Goal: Task Accomplishment & Management: Complete application form

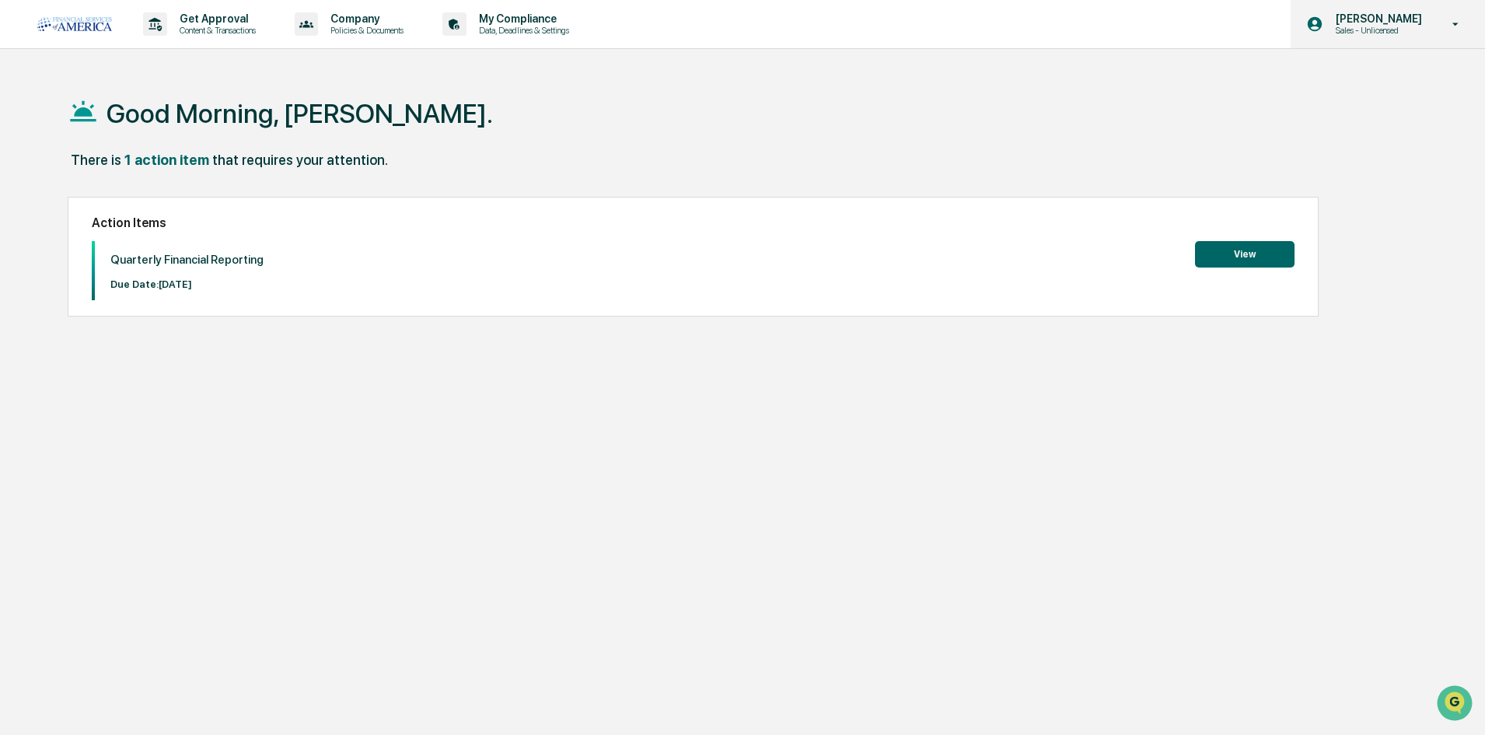
click at [1377, 24] on p "[PERSON_NAME]" at bounding box center [1376, 18] width 106 height 12
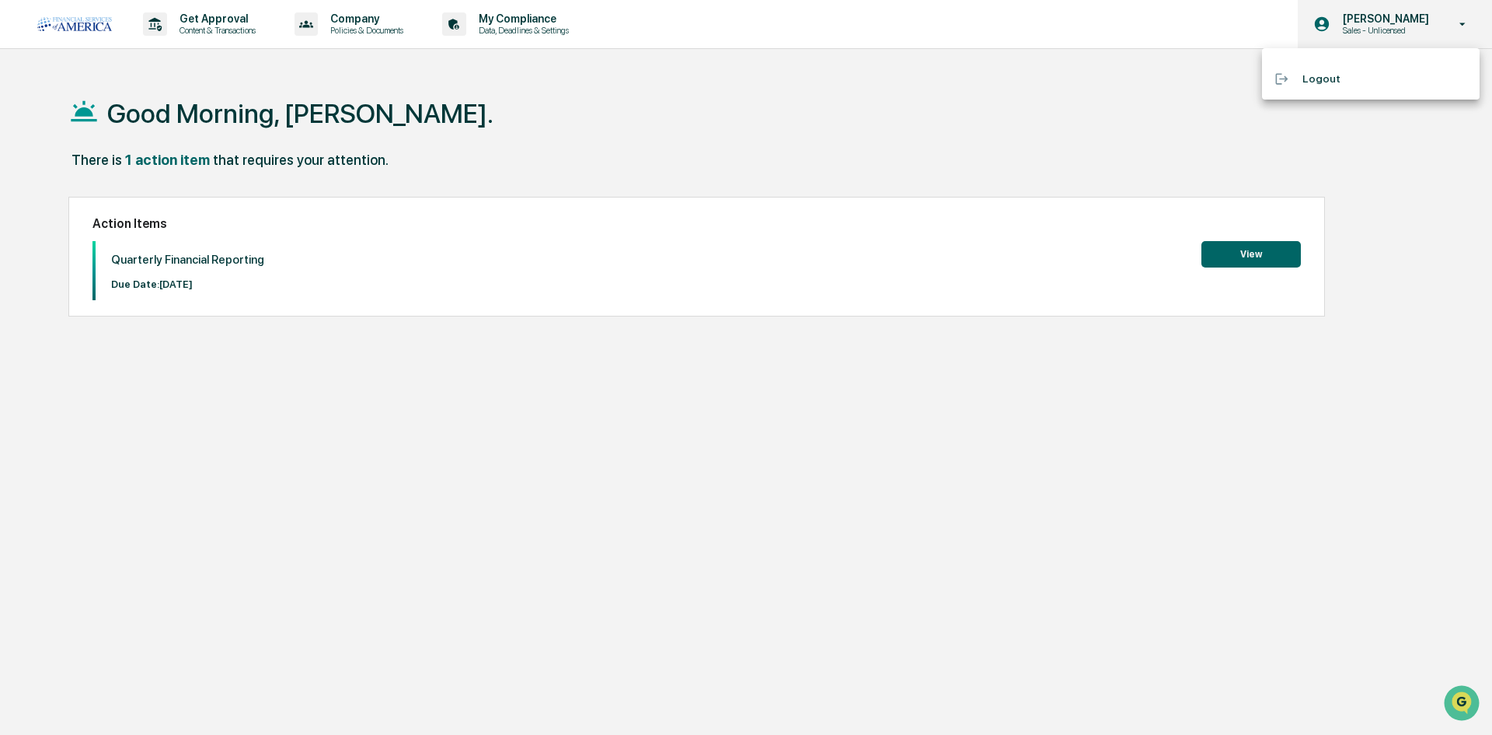
click at [1377, 24] on div at bounding box center [746, 367] width 1492 height 735
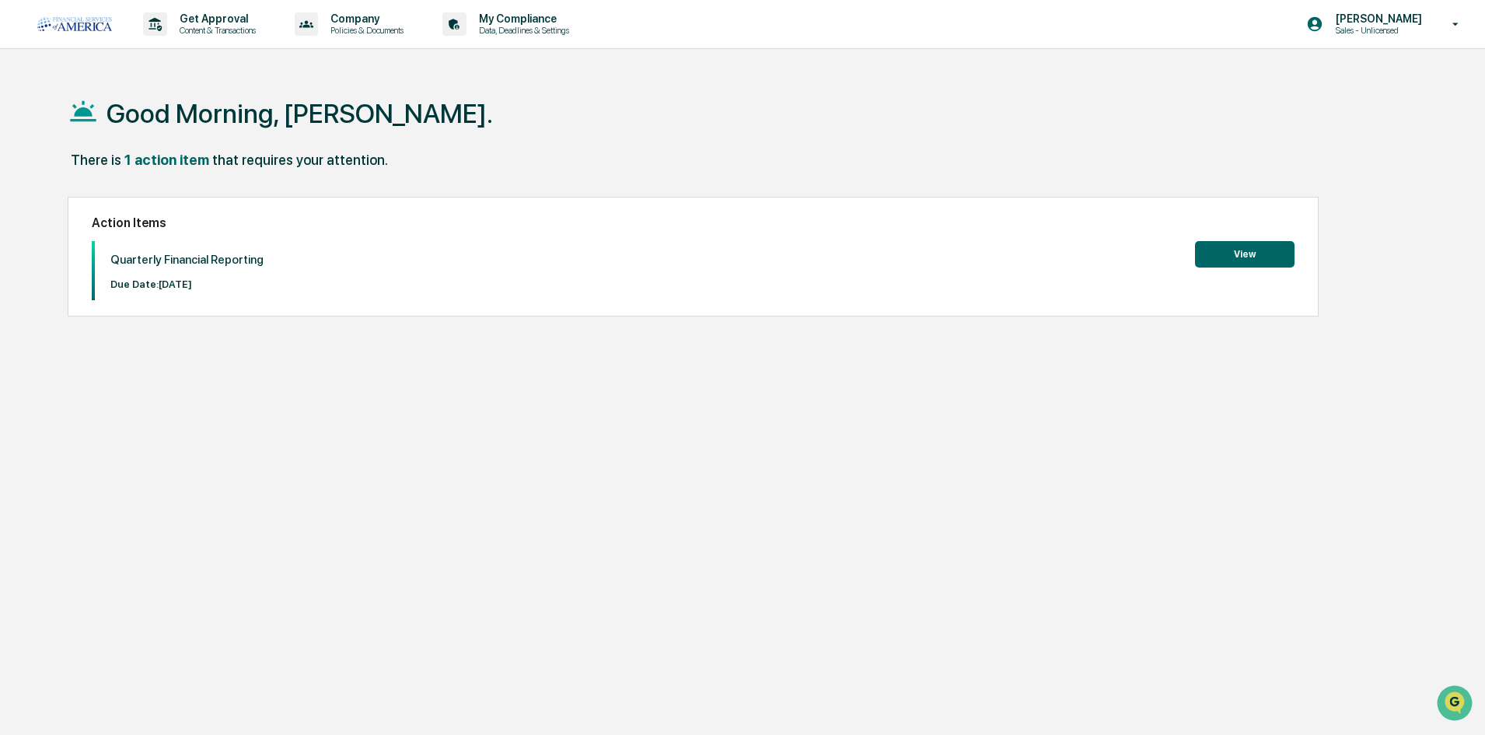
click at [1209, 248] on button "View" at bounding box center [1244, 254] width 99 height 26
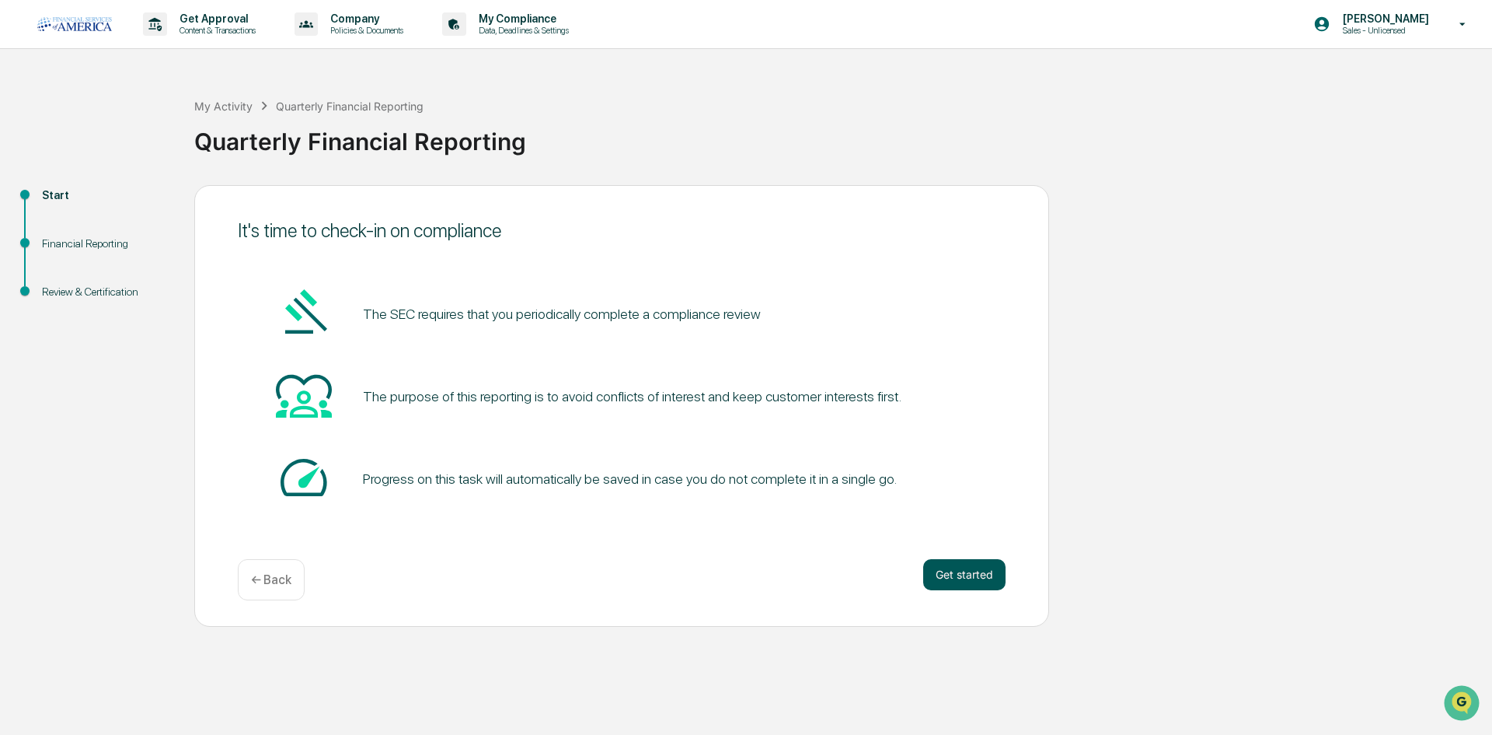
click at [972, 578] on button "Get started" at bounding box center [964, 574] width 82 height 31
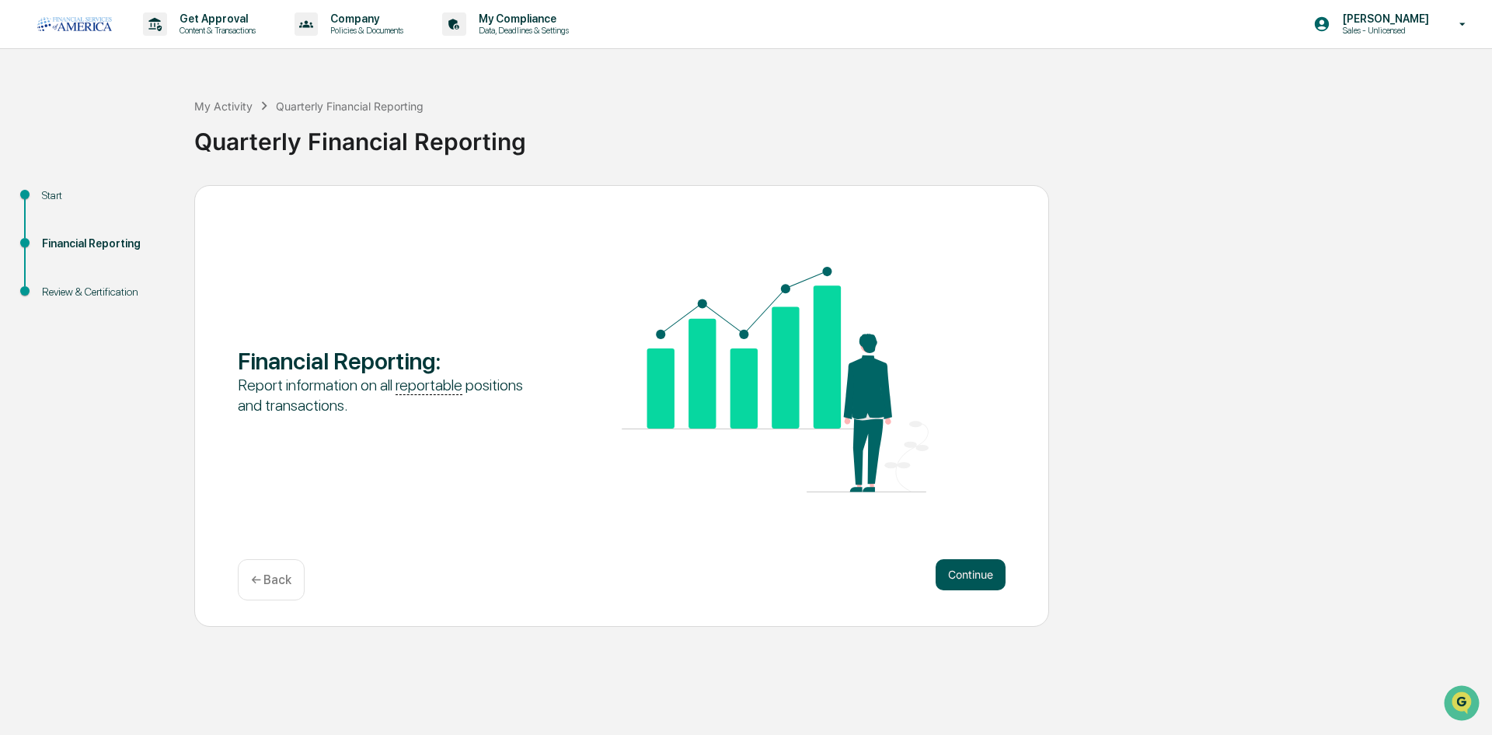
click at [961, 578] on button "Continue" at bounding box center [971, 574] width 70 height 31
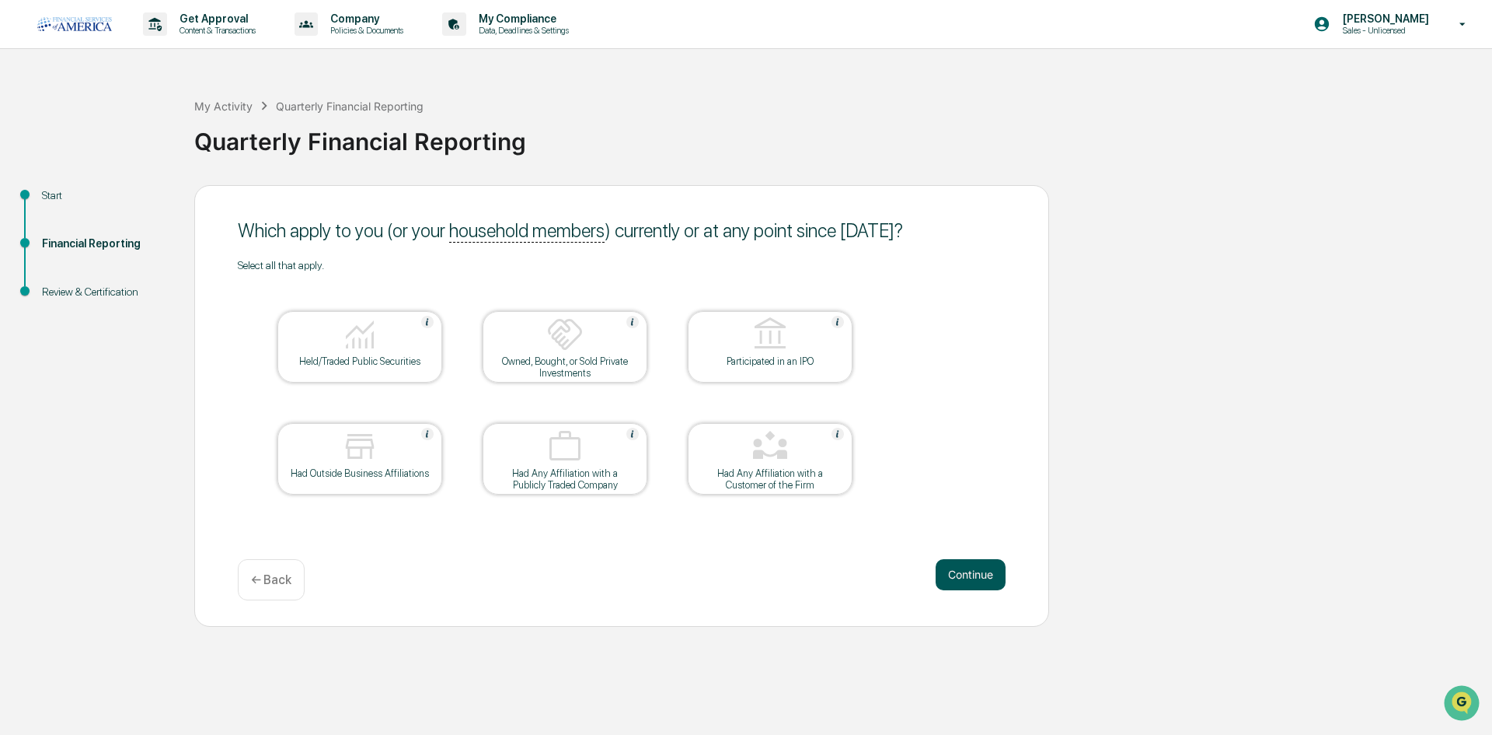
click at [989, 560] on button "Continue" at bounding box center [971, 574] width 70 height 31
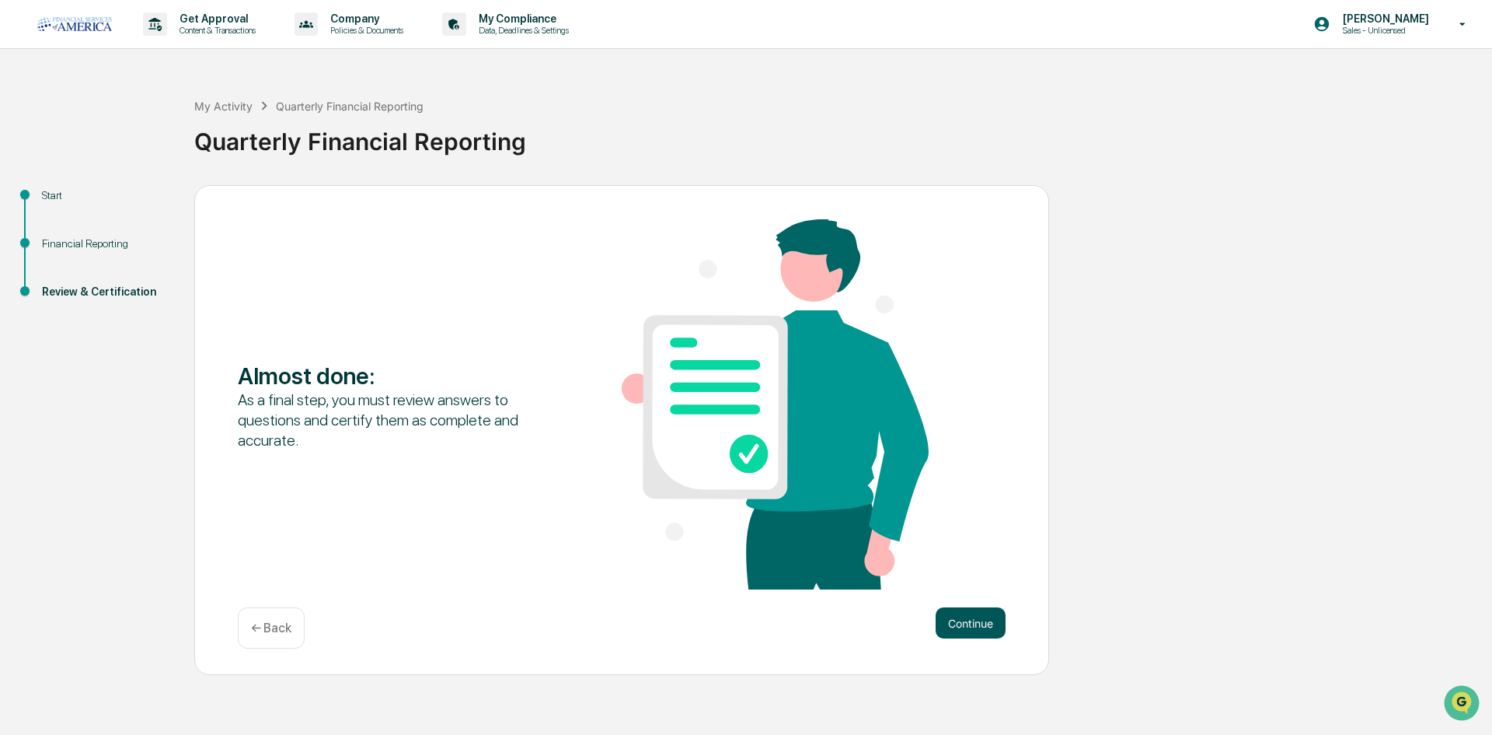
click at [966, 627] on button "Continue" at bounding box center [971, 622] width 70 height 31
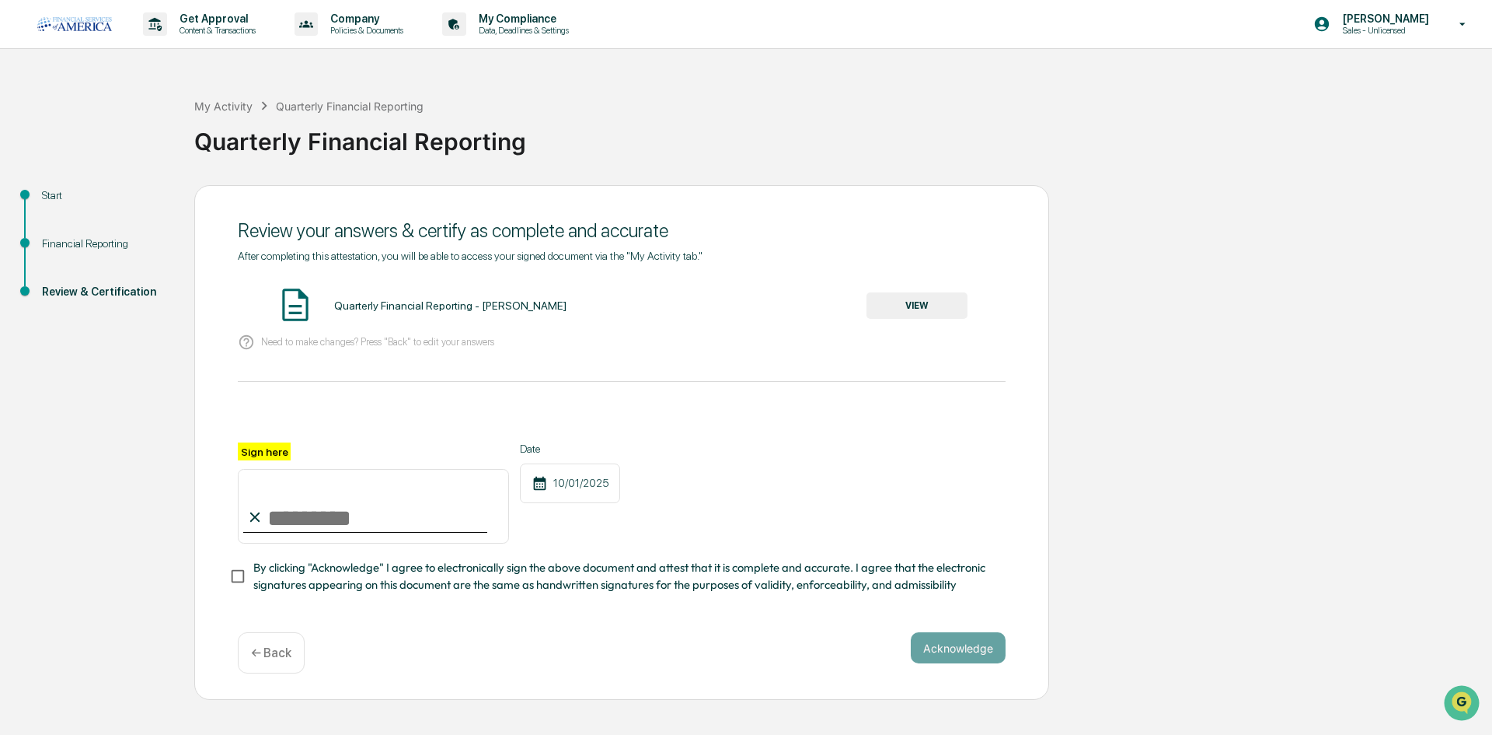
click at [931, 314] on button "VIEW" at bounding box center [917, 305] width 101 height 26
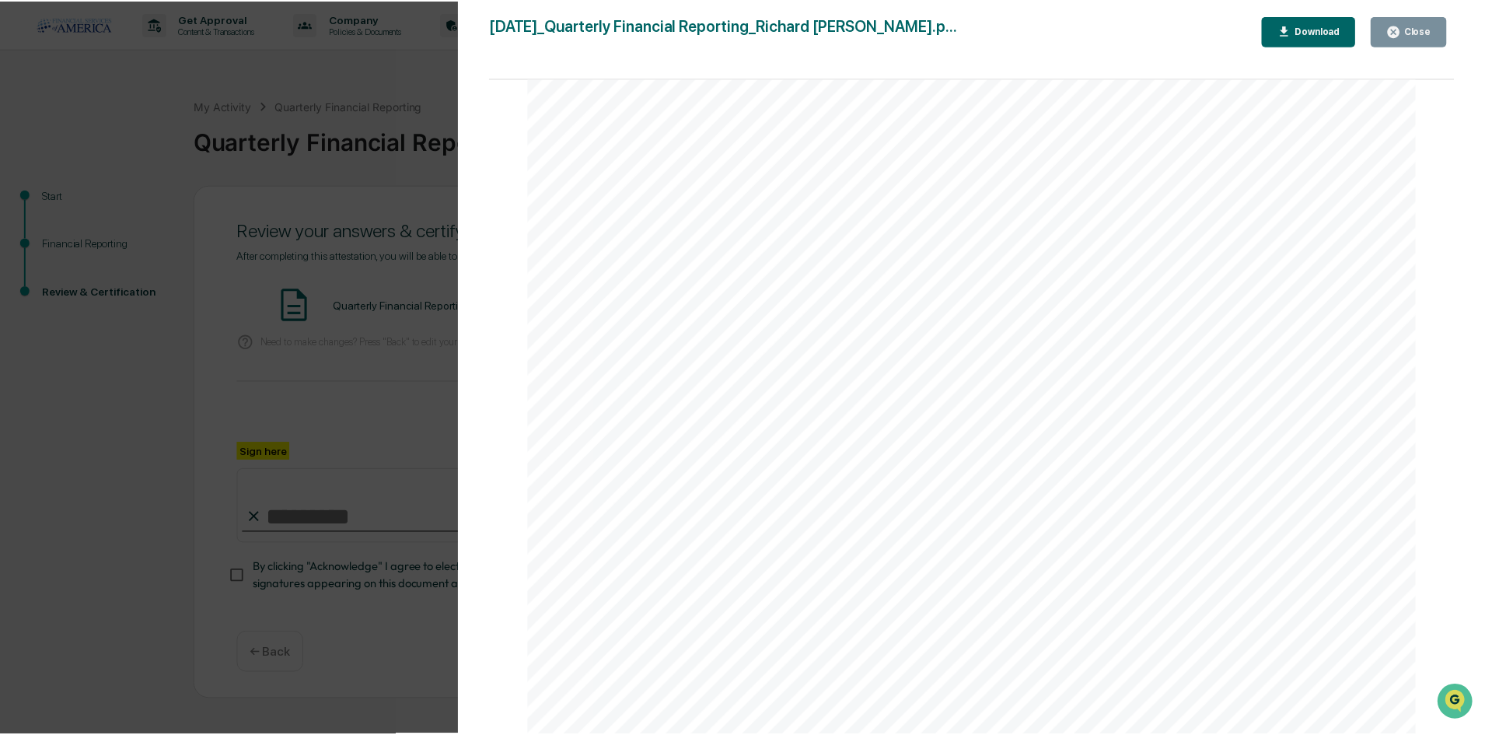
scroll to position [1866, 0]
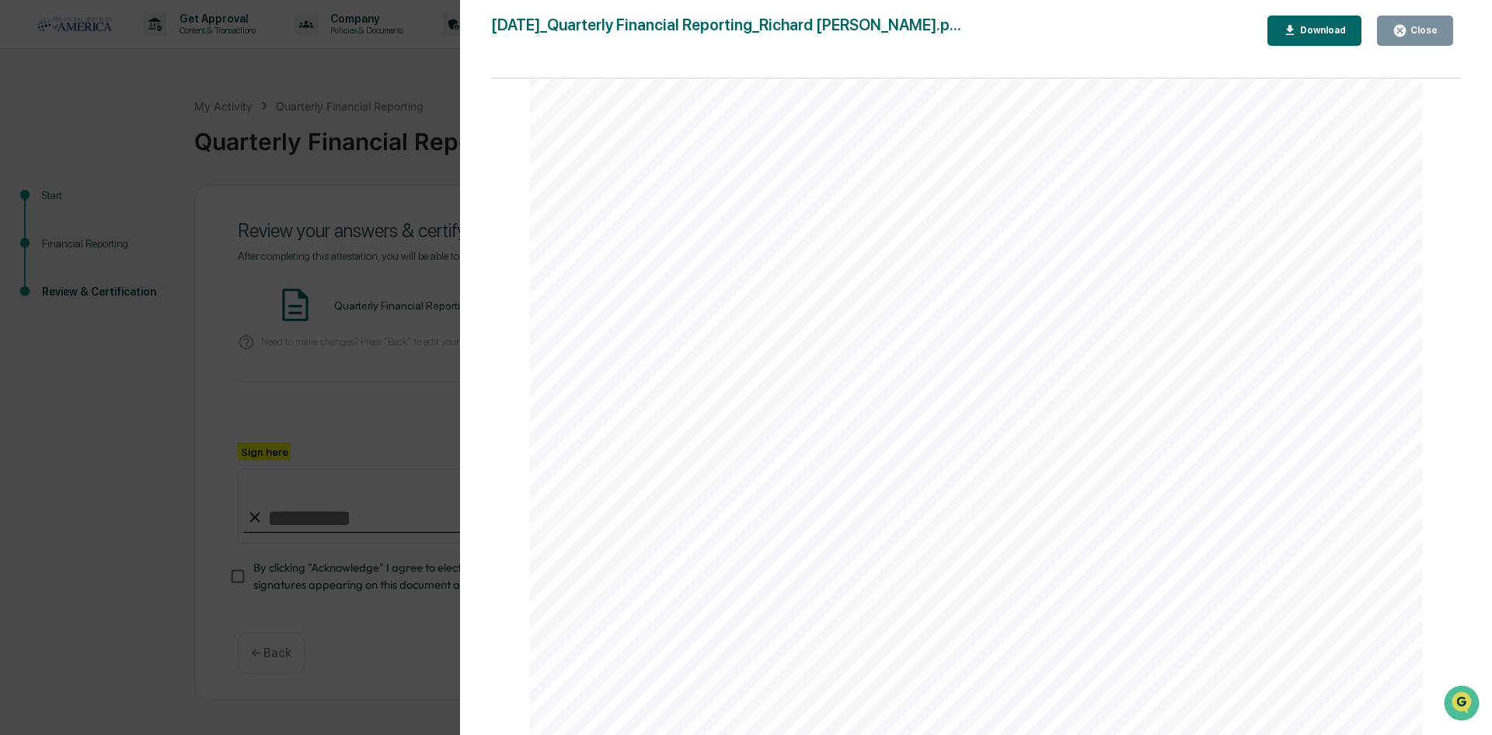
click at [1399, 30] on icon "button" at bounding box center [1400, 31] width 12 height 12
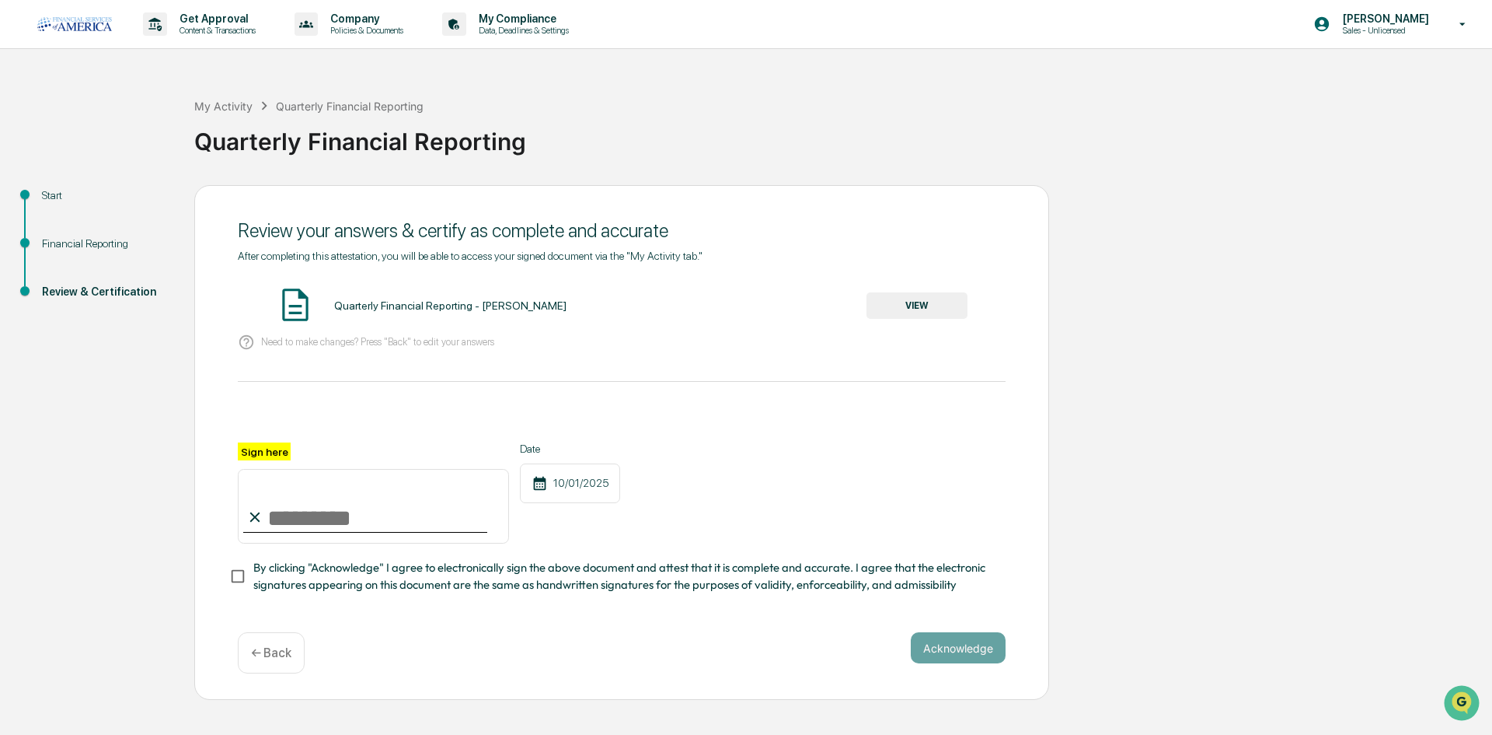
click at [314, 511] on input "Sign here" at bounding box center [373, 506] width 271 height 75
type input "**********"
click at [937, 643] on button "Acknowledge" at bounding box center [958, 647] width 95 height 31
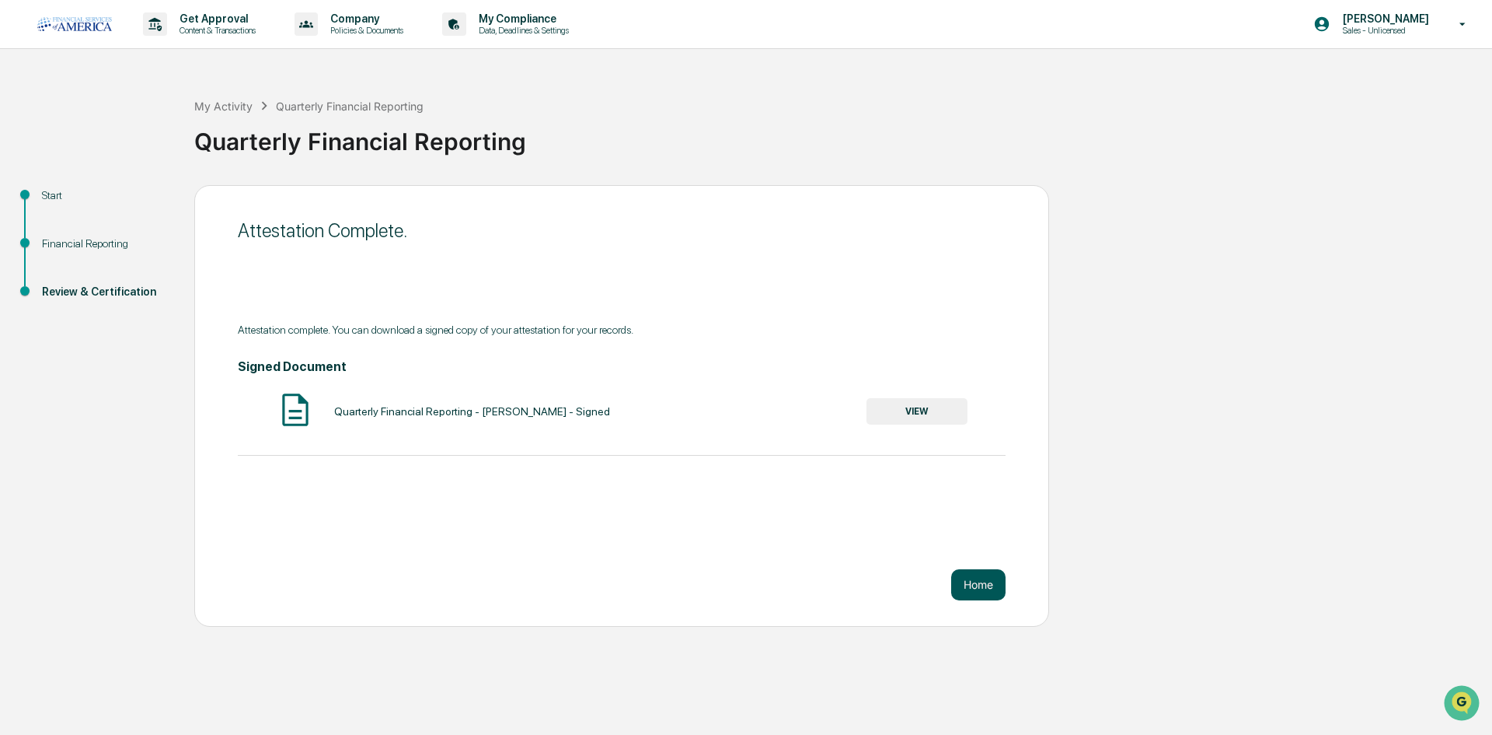
click at [966, 585] on button "Home" at bounding box center [978, 584] width 54 height 31
